Goal: Information Seeking & Learning: Learn about a topic

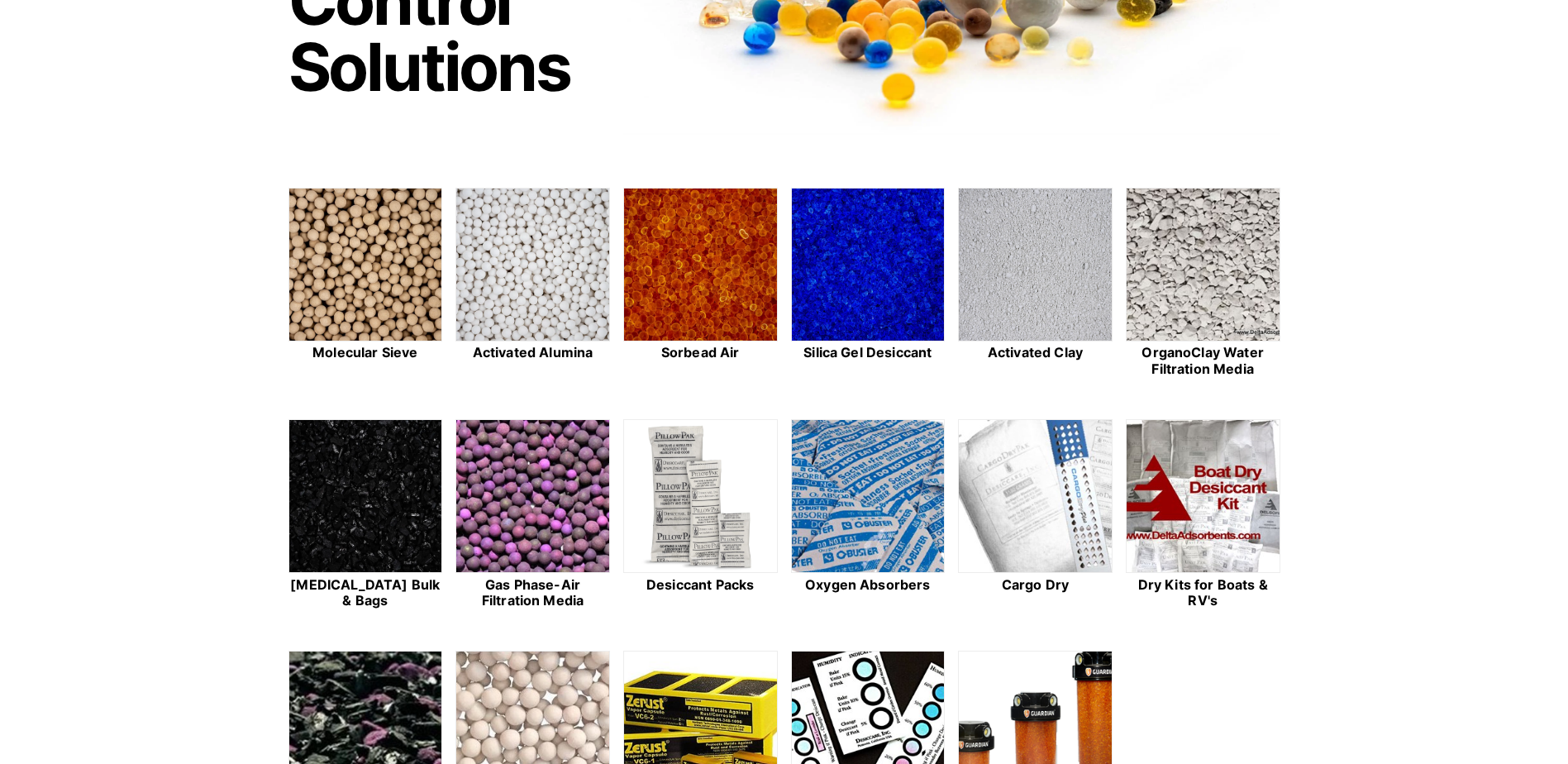
scroll to position [330, 0]
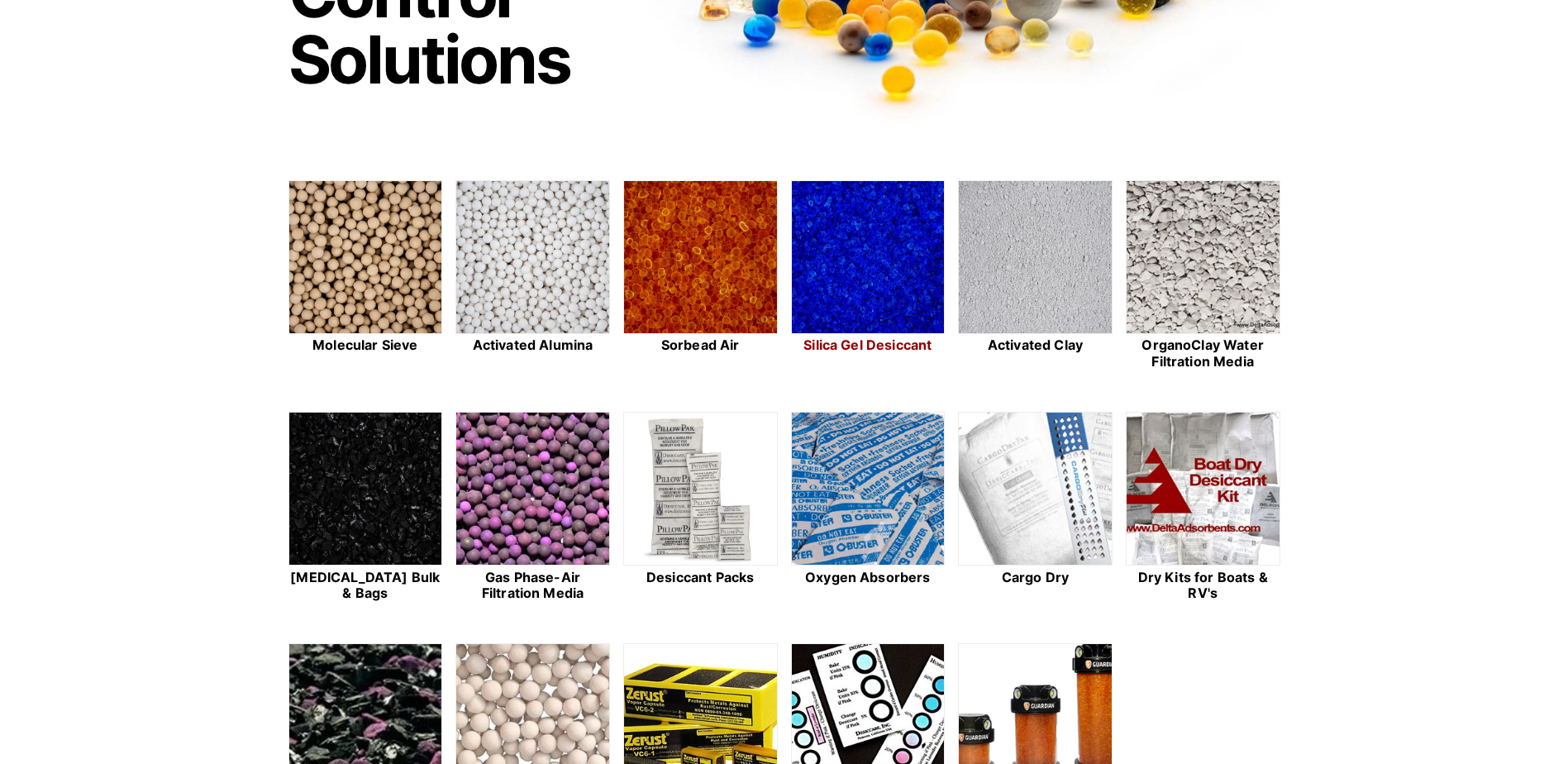
click at [855, 276] on img at bounding box center [868, 258] width 153 height 154
click at [706, 272] on img at bounding box center [700, 258] width 153 height 154
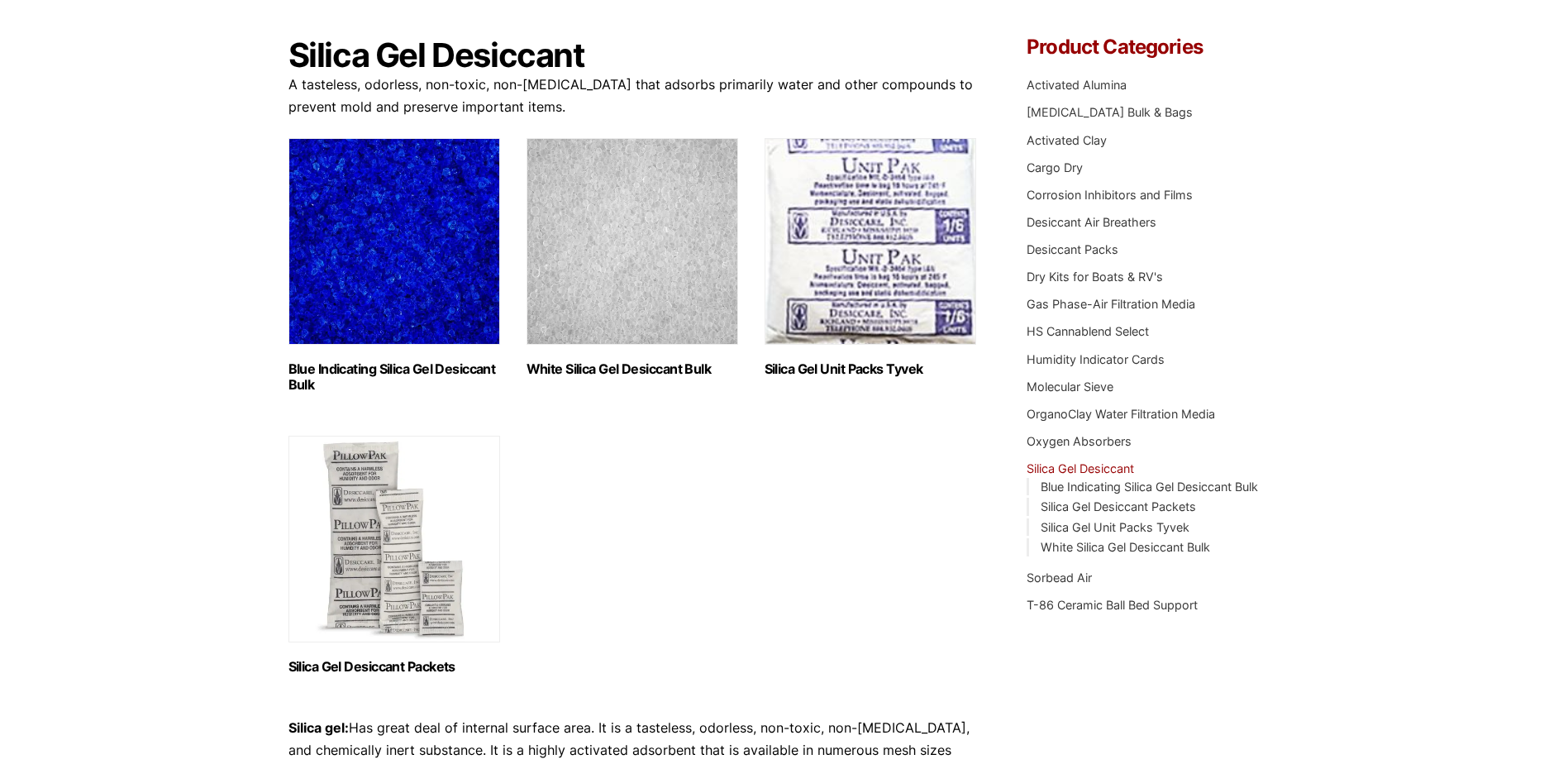
scroll to position [165, 0]
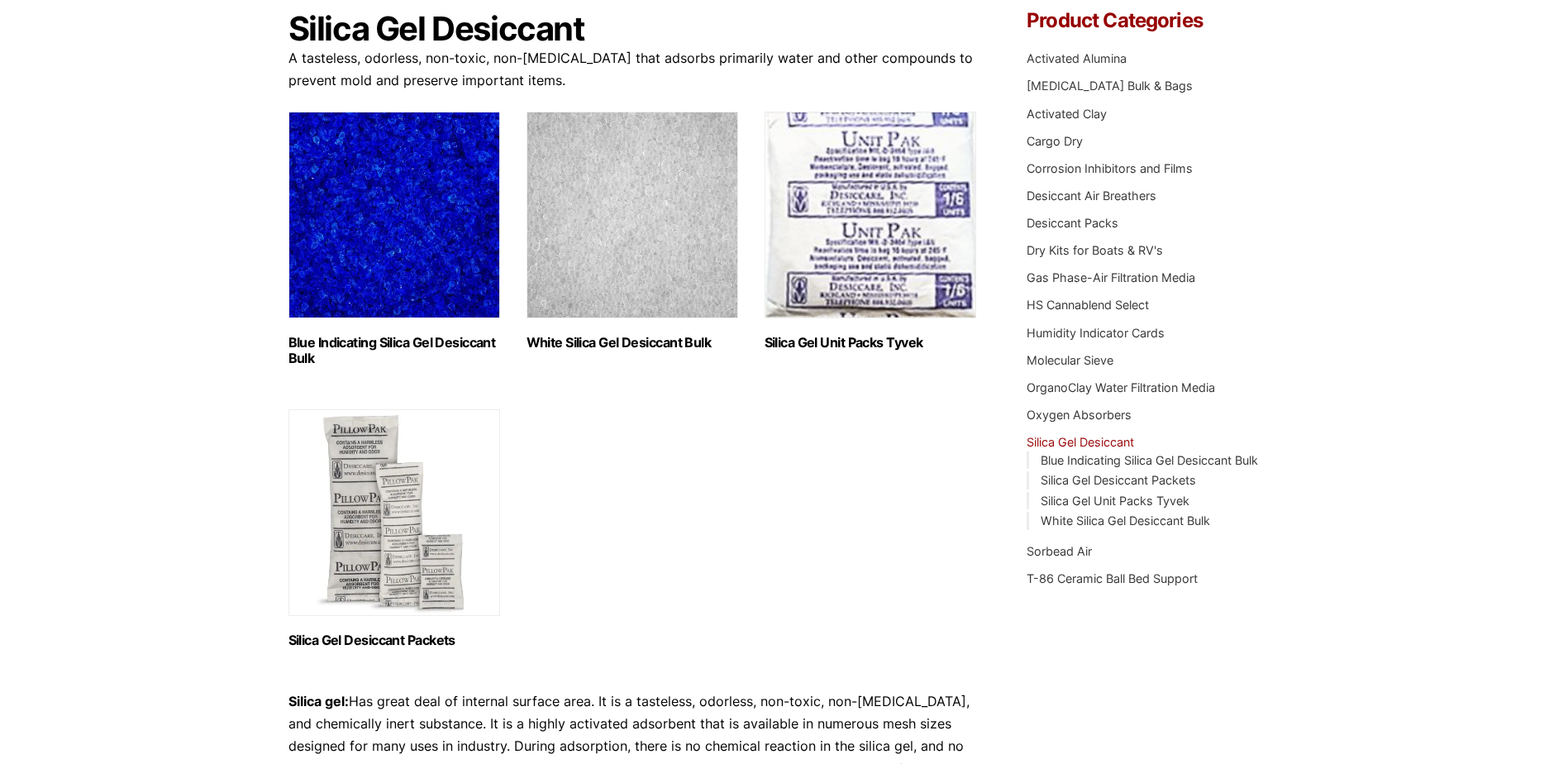
click at [391, 234] on img "Visit product category Blue Indicating Silica Gel Desiccant Bulk" at bounding box center [393, 215] width 211 height 207
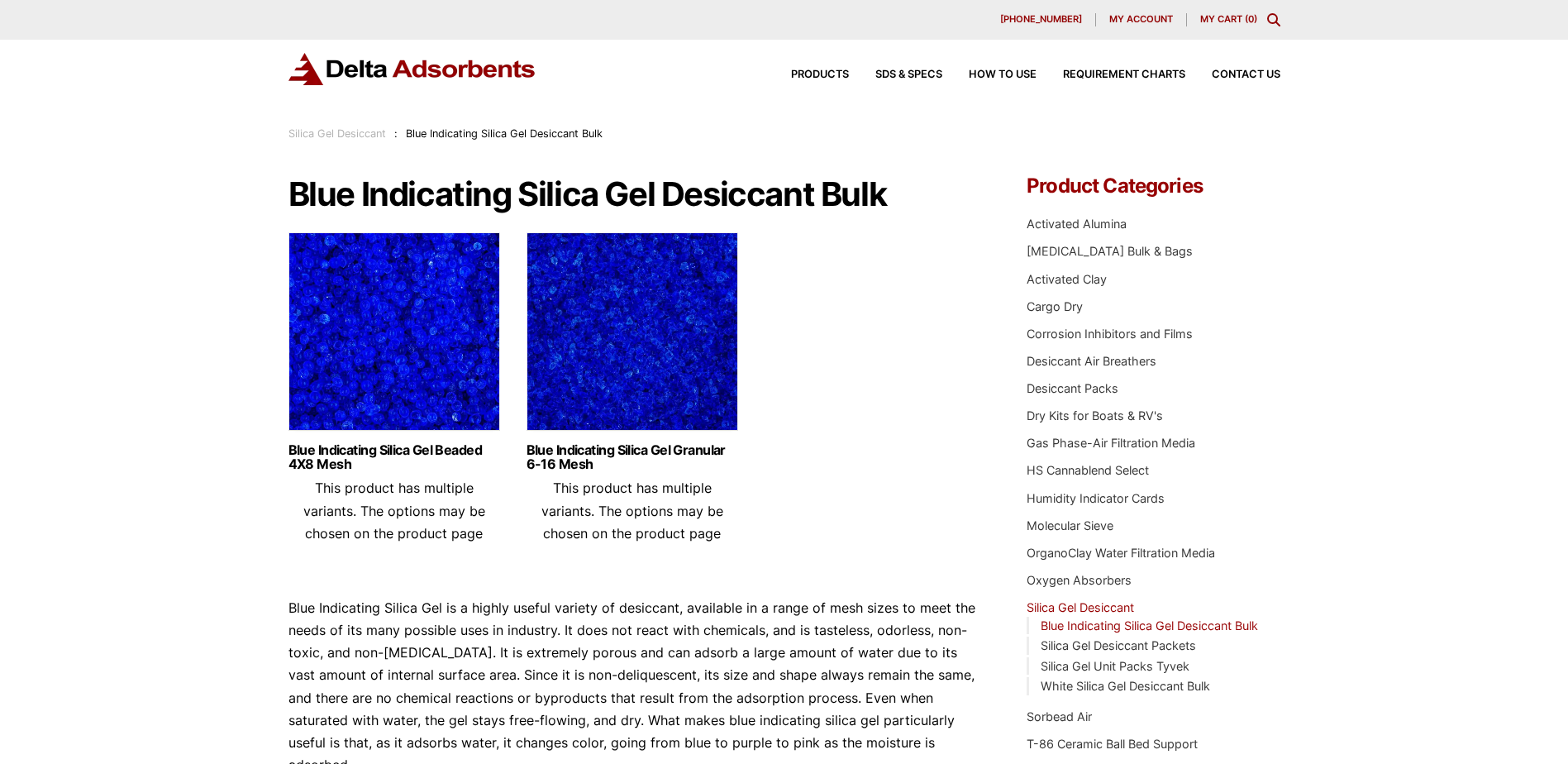
click at [618, 371] on img at bounding box center [631, 335] width 211 height 207
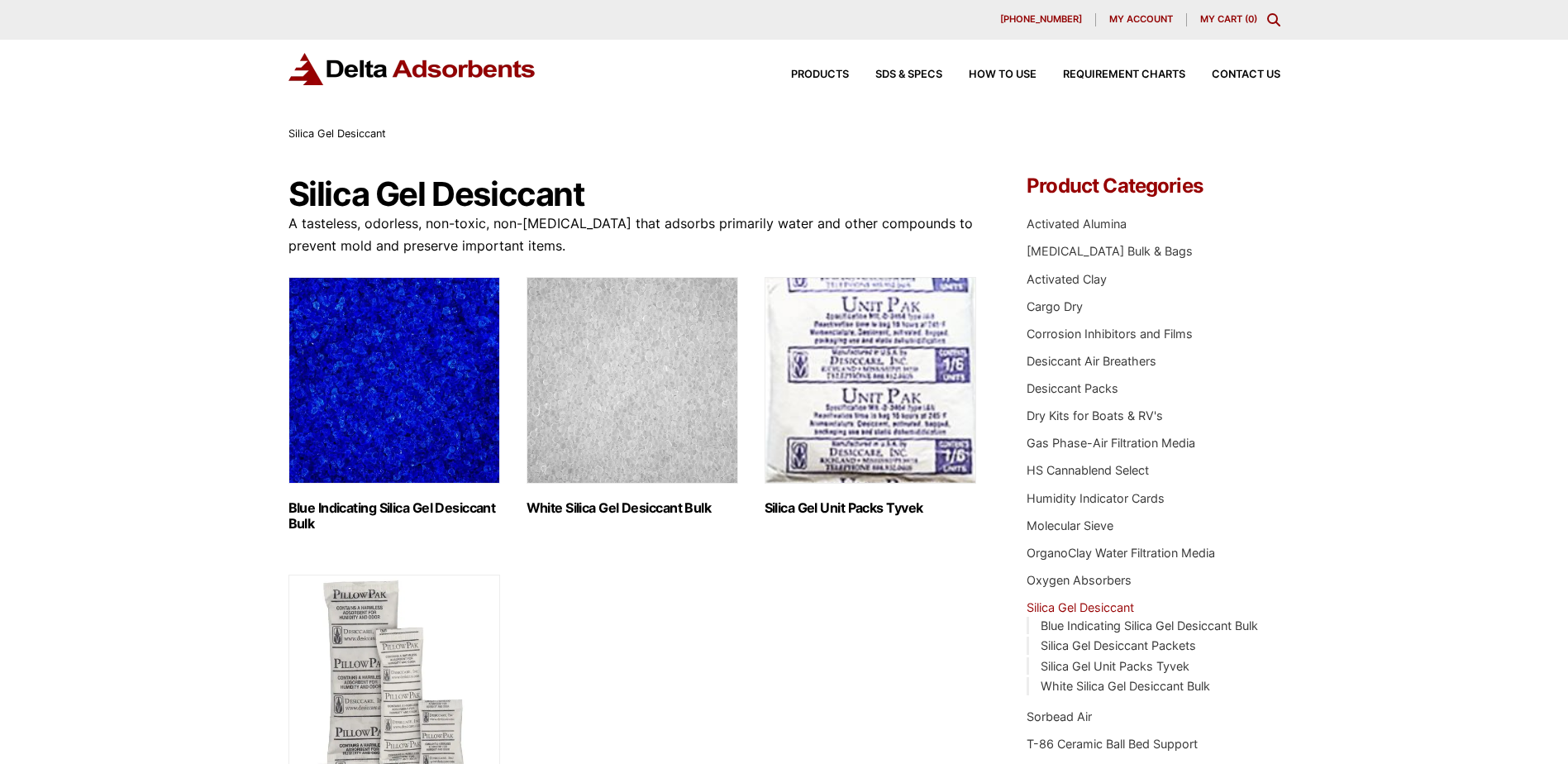
click at [385, 394] on img "Visit product category Blue Indicating Silica Gel Desiccant Bulk" at bounding box center [393, 381] width 211 height 207
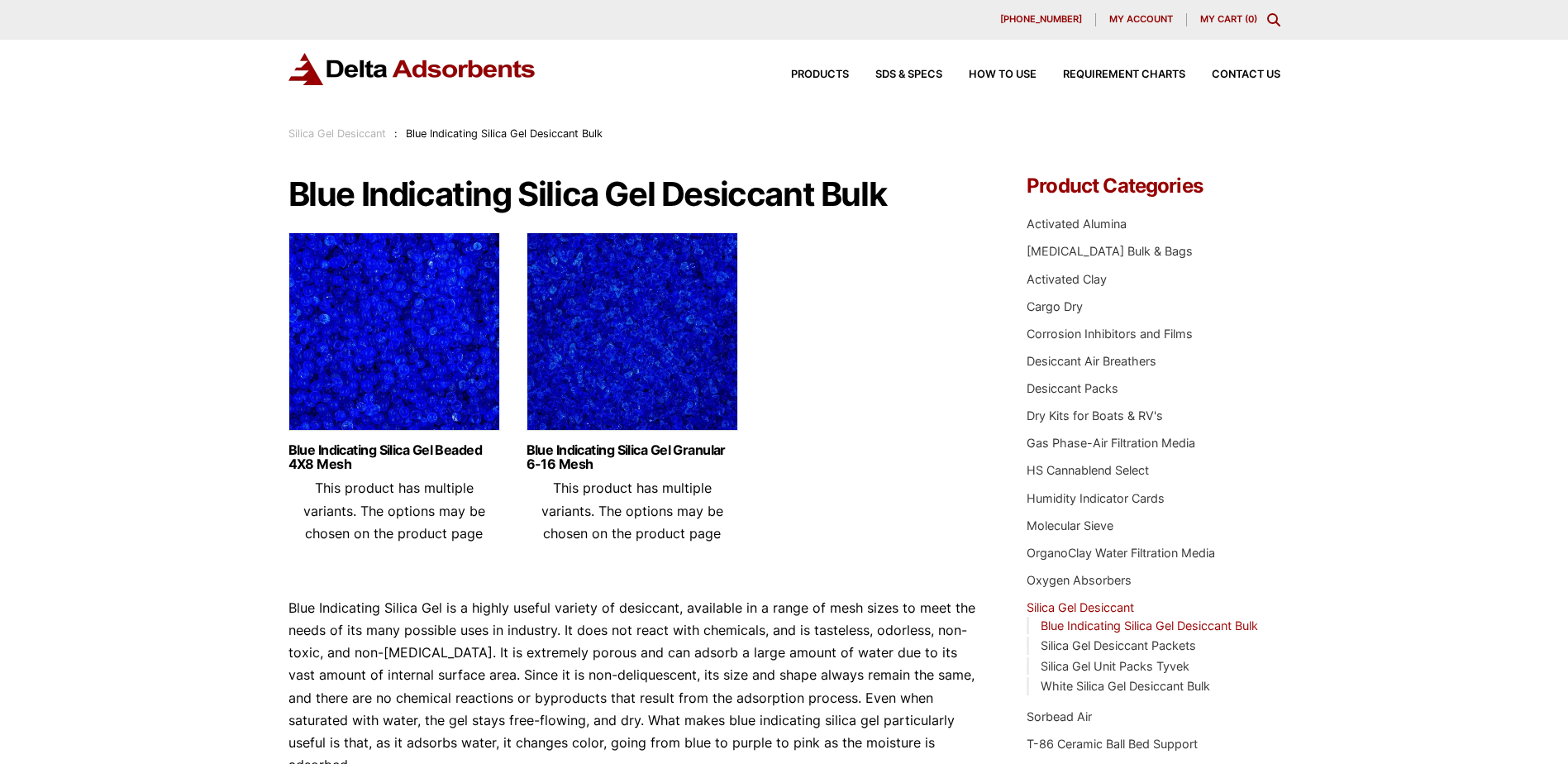
click at [624, 340] on img at bounding box center [631, 335] width 211 height 207
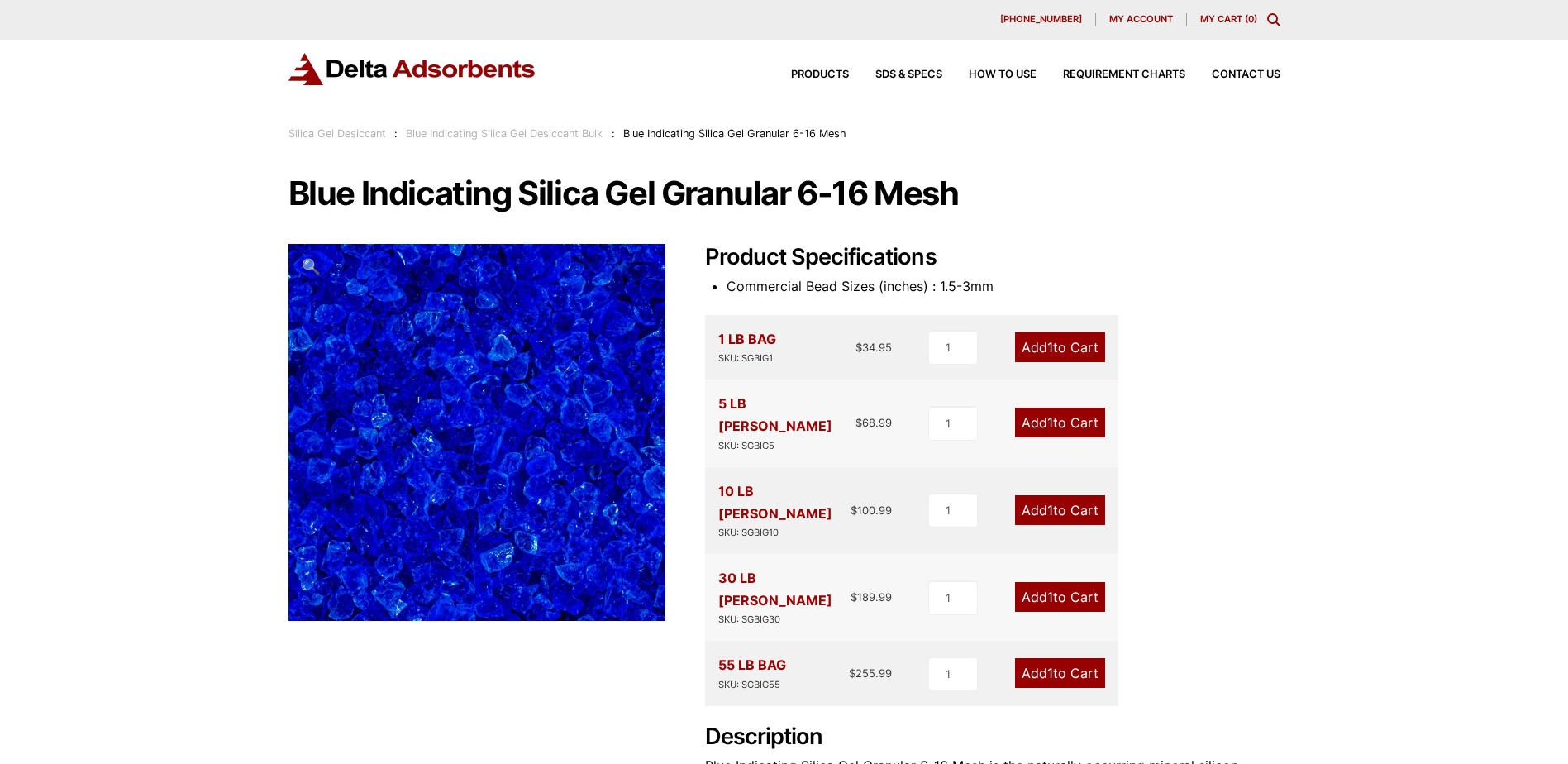
click at [447, 455] on img at bounding box center [512, 404] width 826 height 826
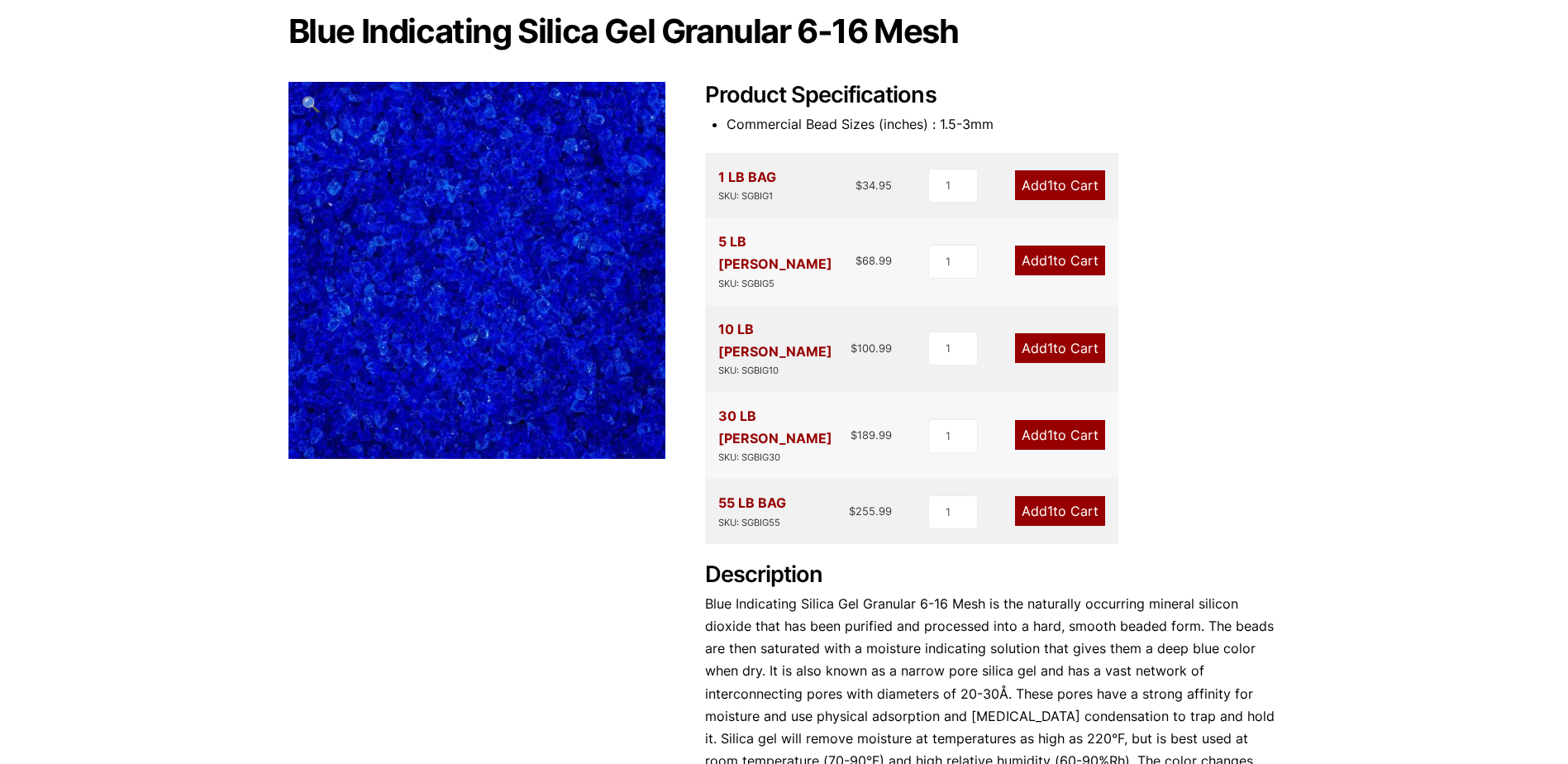
scroll to position [248, 0]
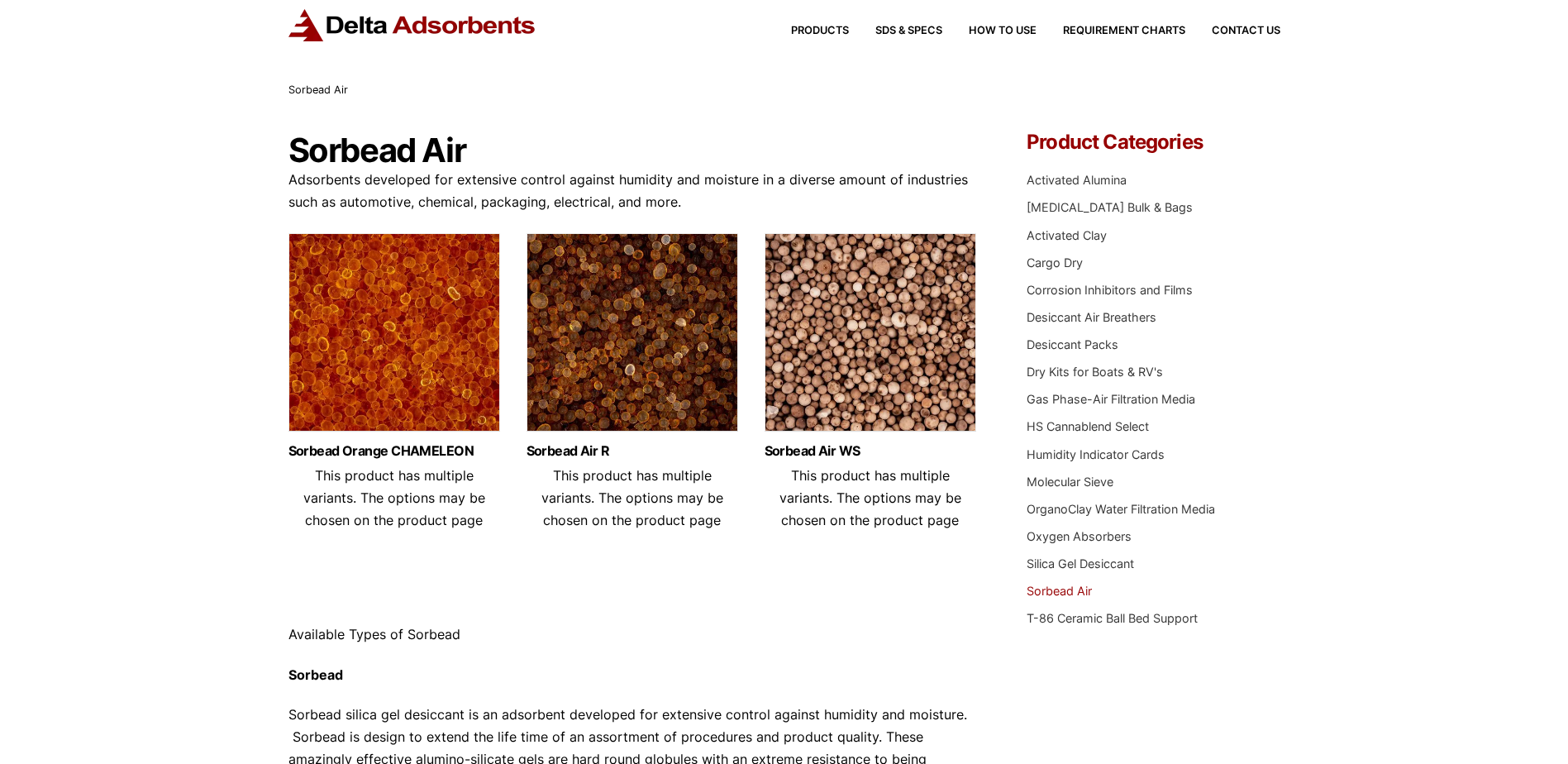
scroll to position [83, 0]
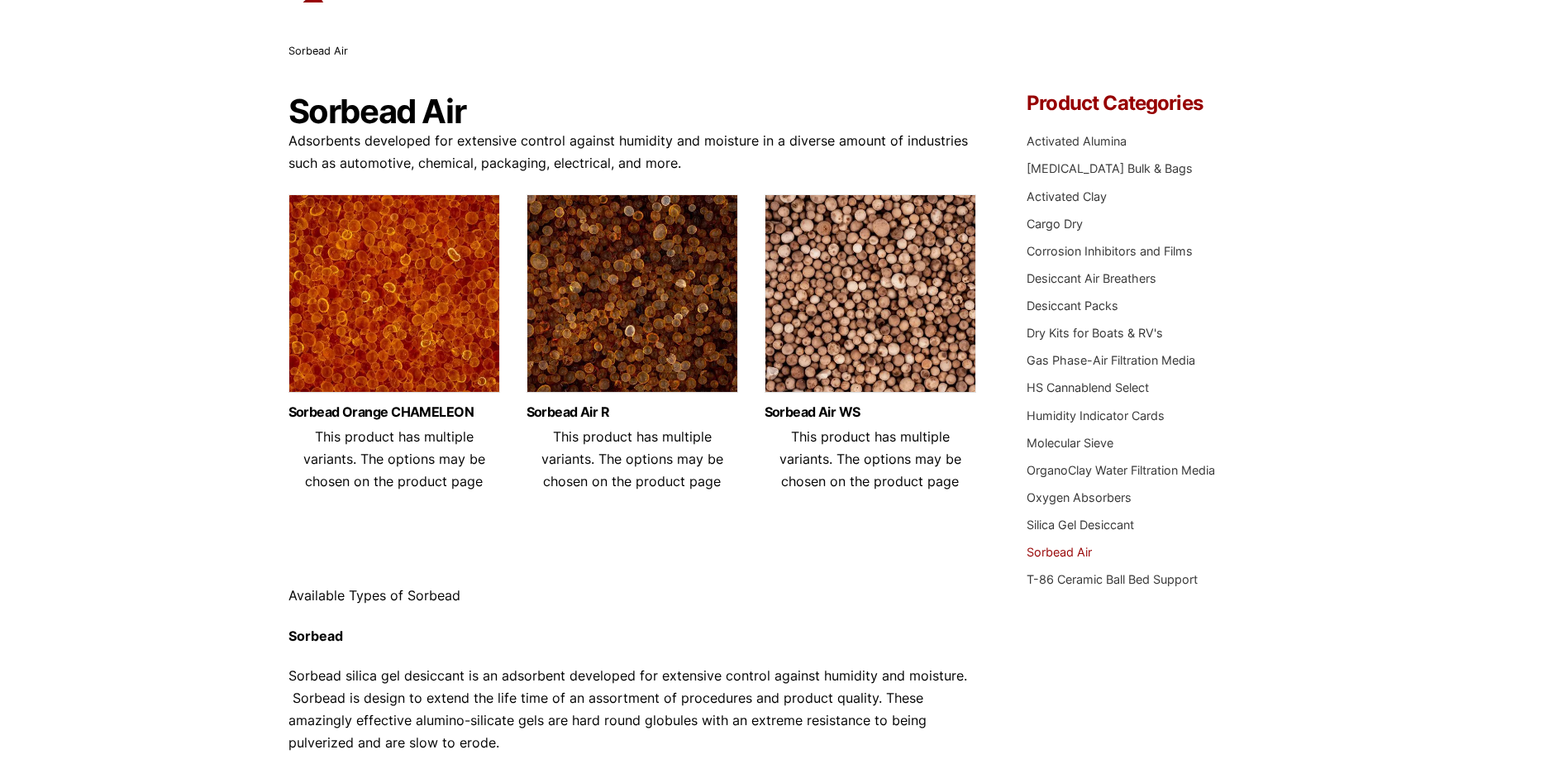
click at [395, 314] on img at bounding box center [393, 298] width 211 height 207
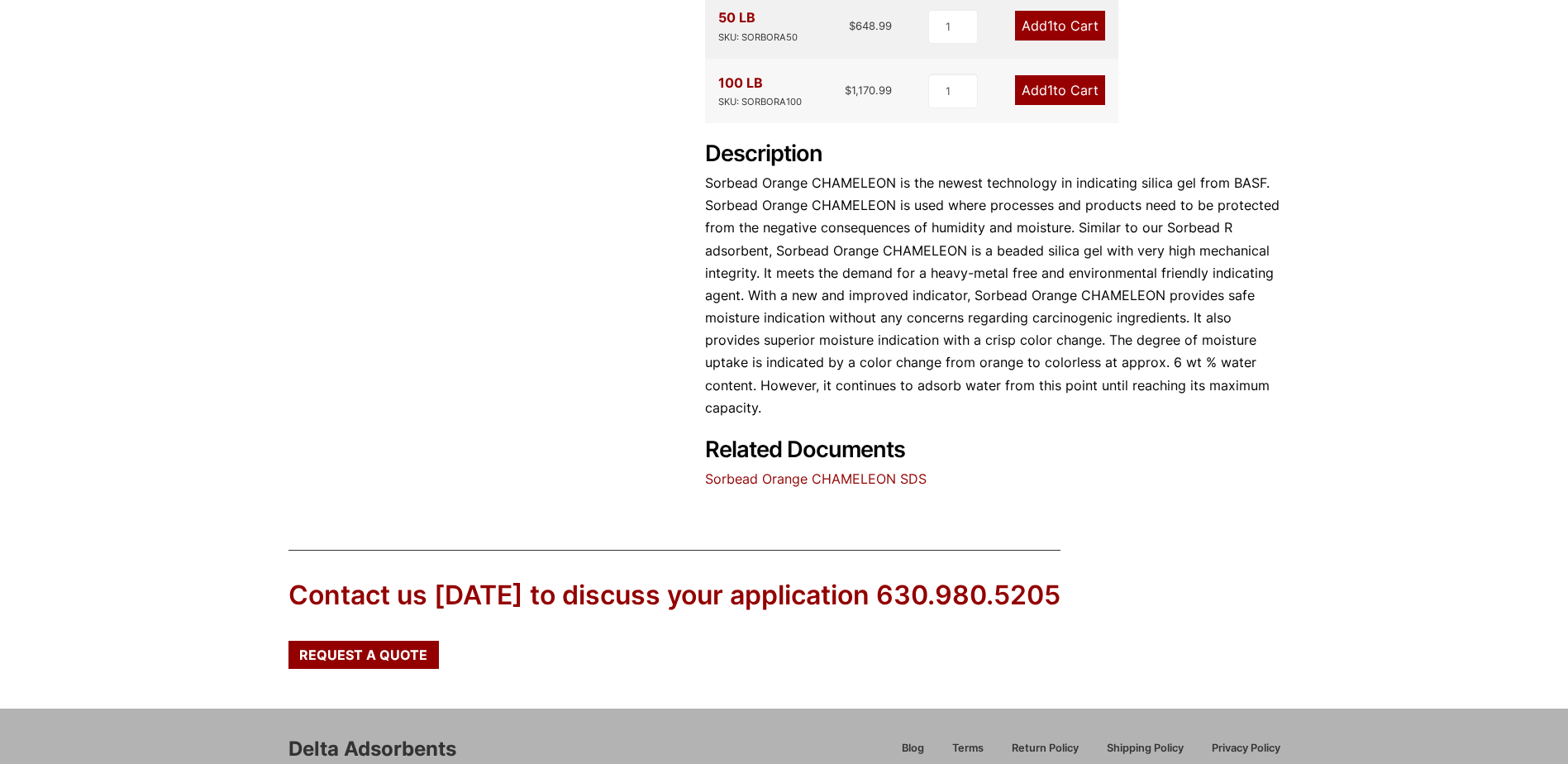
scroll to position [743, 0]
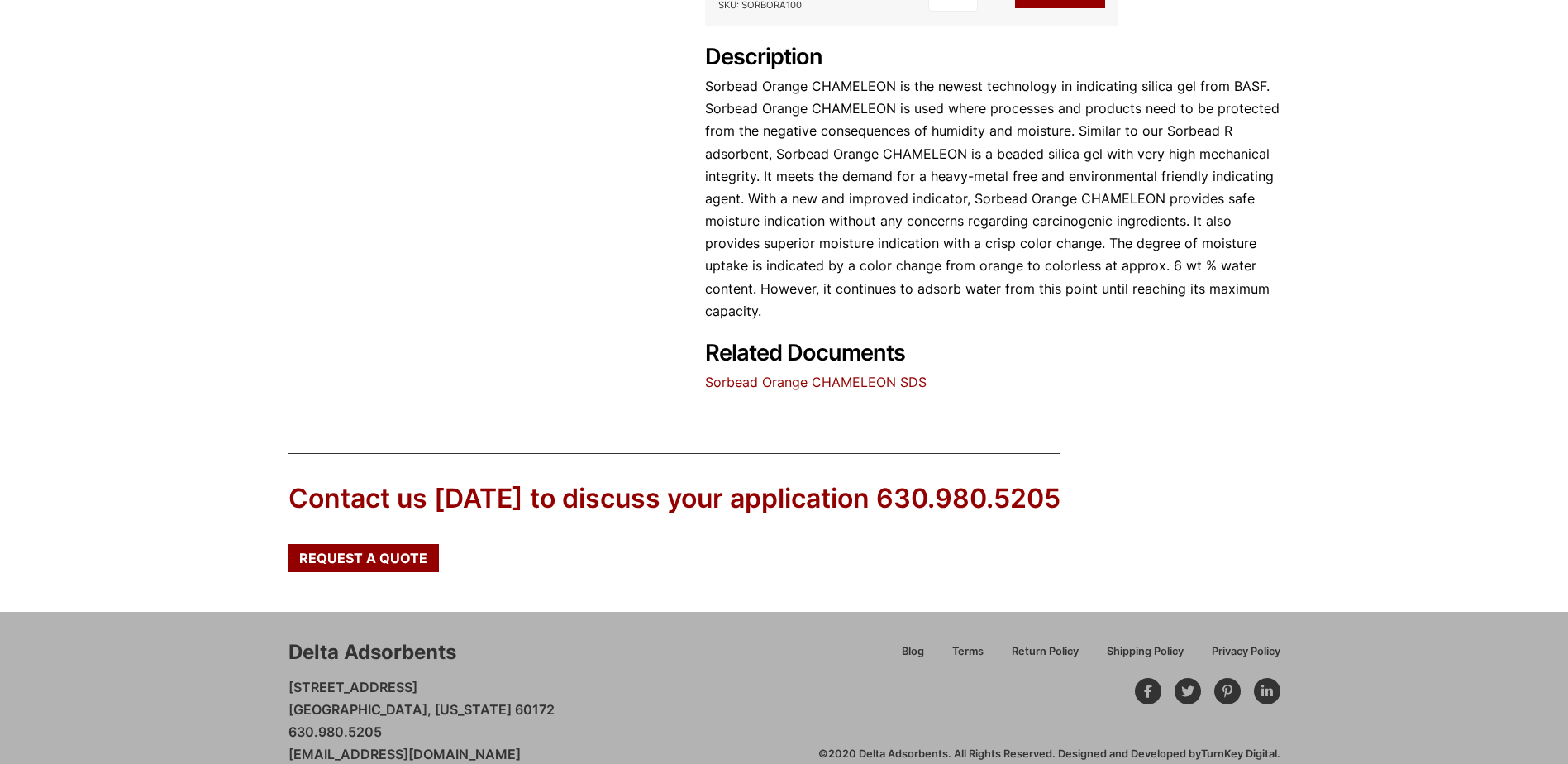
click at [833, 380] on link "Sorbead Orange CHAMELEON SDS" at bounding box center [815, 382] width 222 height 16
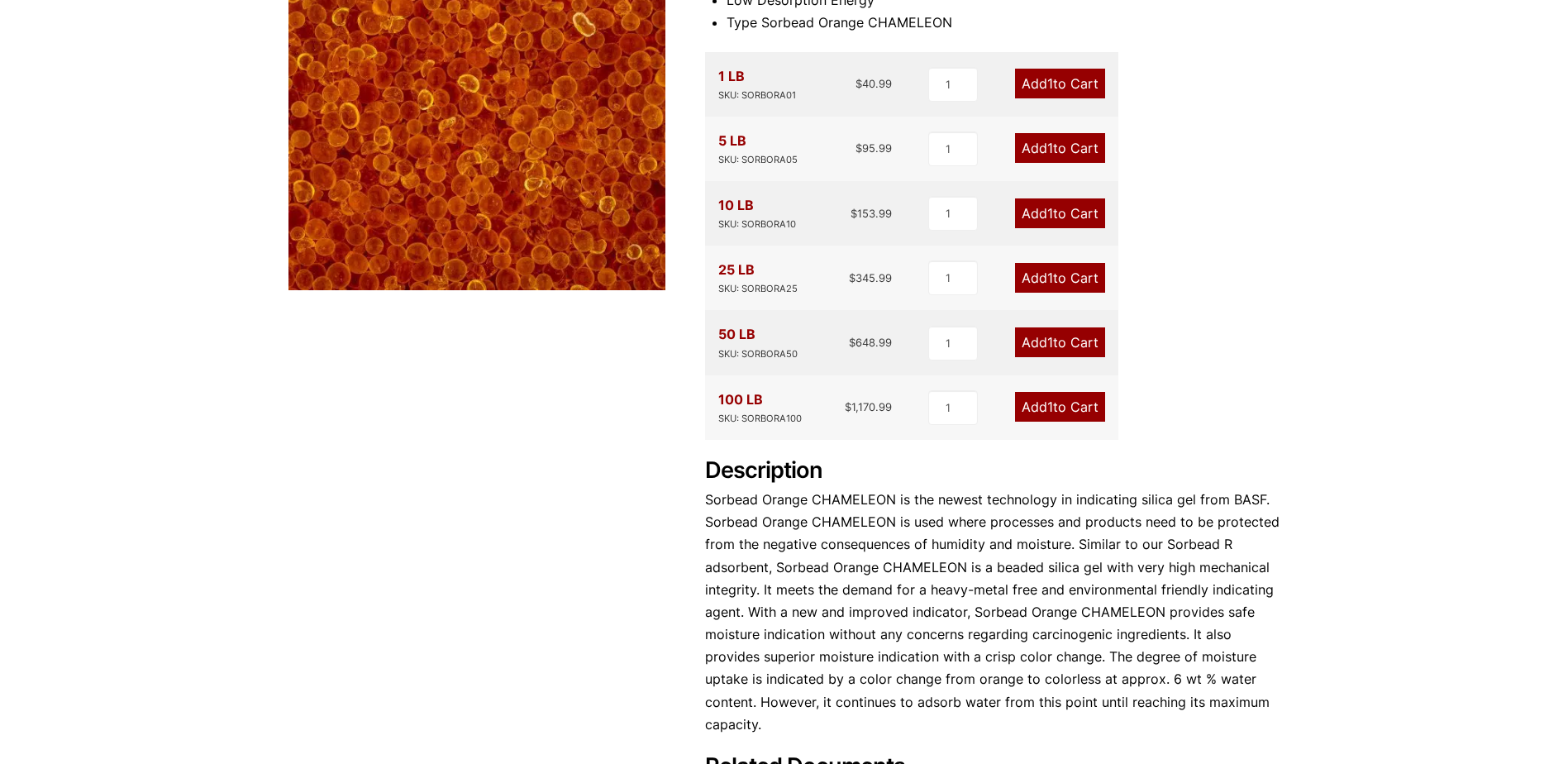
scroll to position [0, 0]
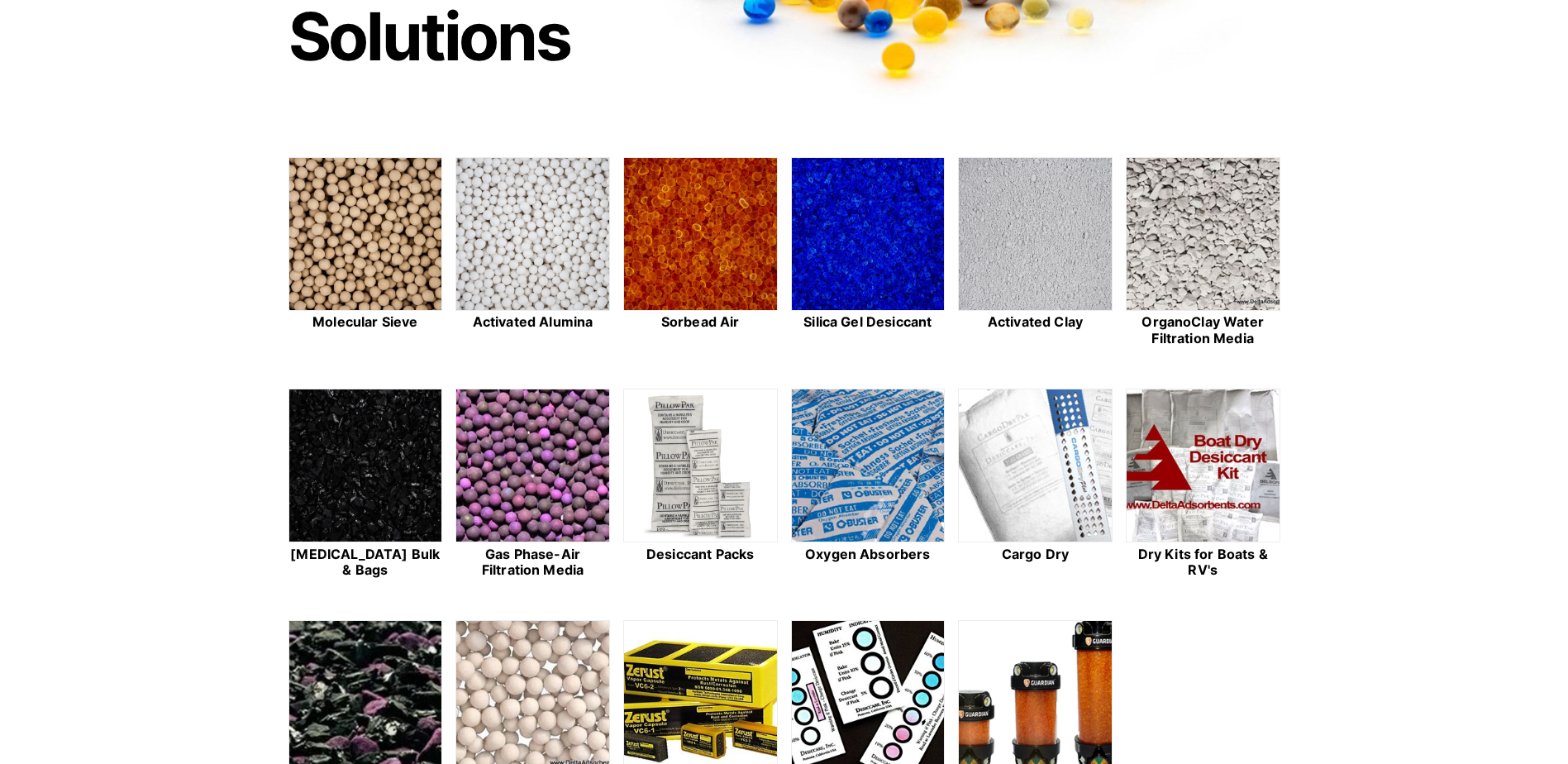
scroll to position [330, 0]
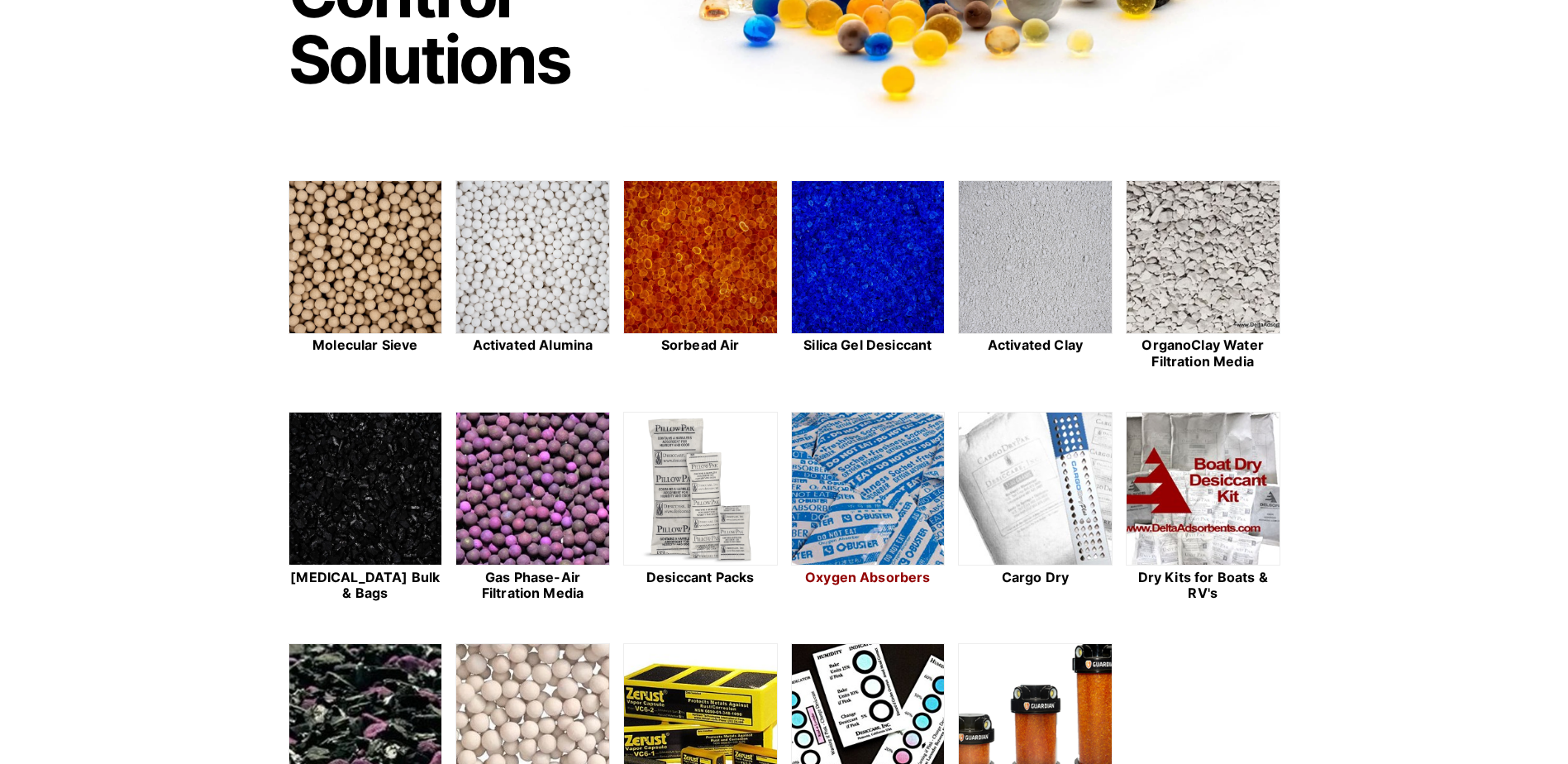
click at [854, 500] on img at bounding box center [868, 489] width 153 height 154
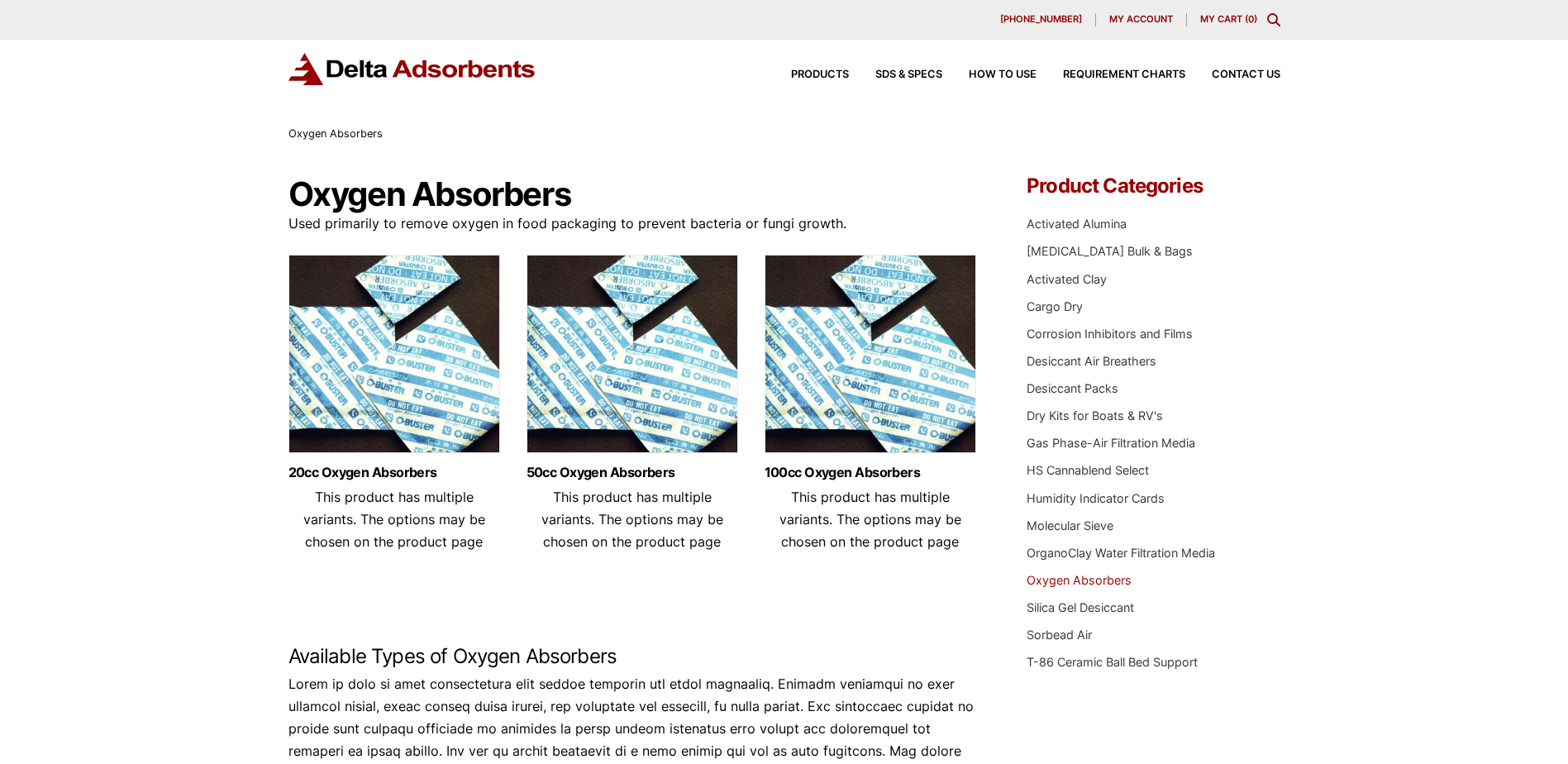
click at [853, 392] on img at bounding box center [870, 358] width 211 height 207
click at [1080, 607] on link "Silica Gel Desiccant" at bounding box center [1080, 607] width 108 height 14
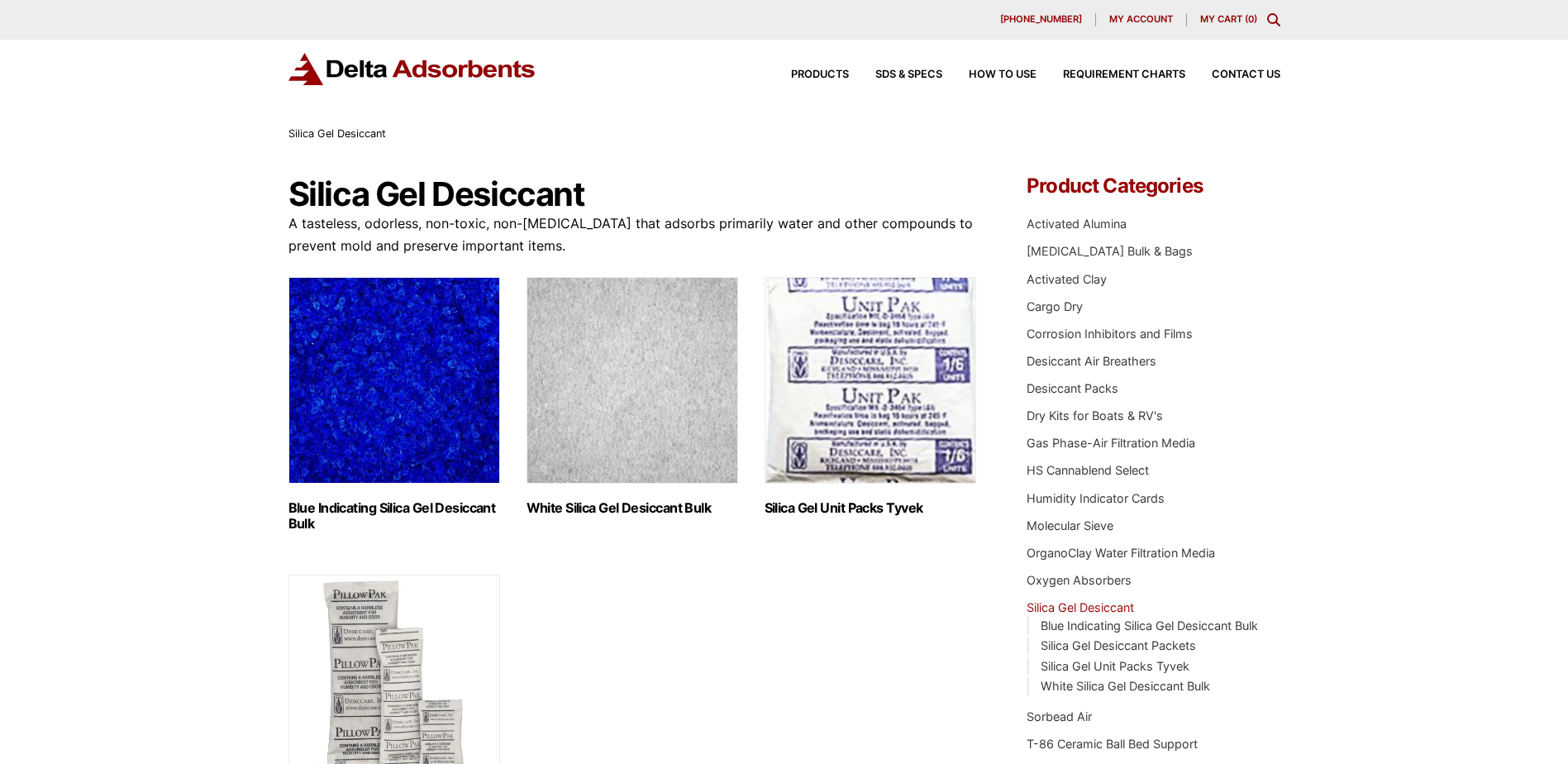
click at [869, 396] on img "Visit product category Silica Gel Unit Packs Tyvek" at bounding box center [870, 381] width 211 height 207
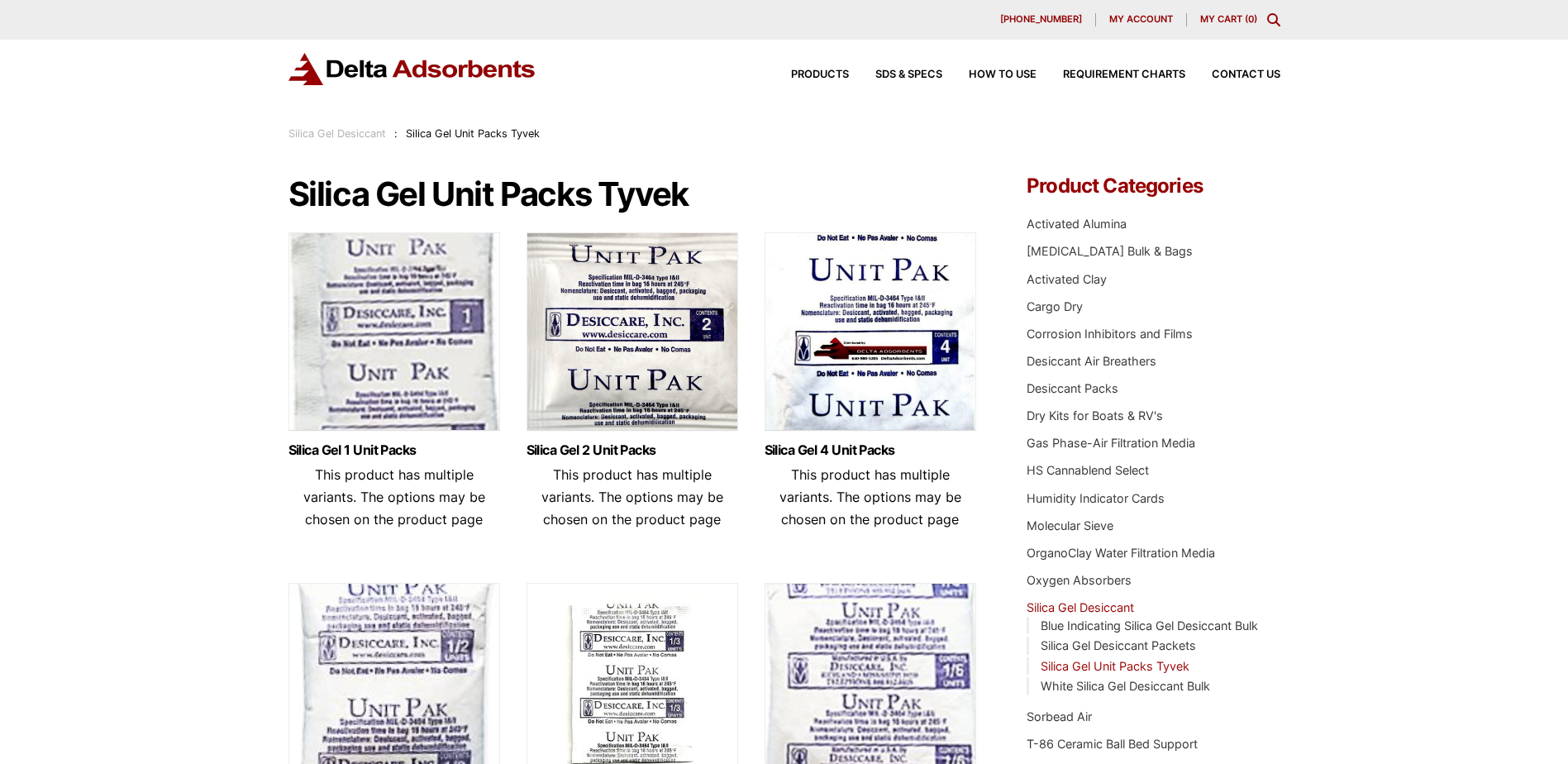
click at [879, 352] on img at bounding box center [870, 335] width 211 height 207
click at [405, 364] on img at bounding box center [393, 335] width 211 height 207
